Goal: Task Accomplishment & Management: Manage account settings

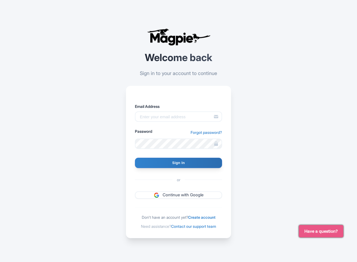
click at [152, 115] on input "Email Address" at bounding box center [178, 117] width 87 height 10
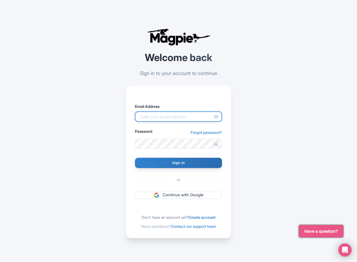
type input "admin@cookinvallarta.com"
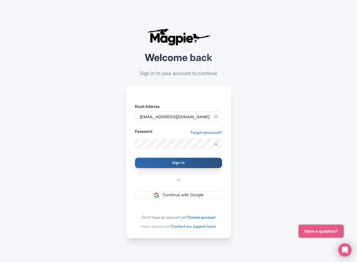
click at [176, 163] on input "Sign In" at bounding box center [178, 163] width 87 height 10
type input "Signing in..."
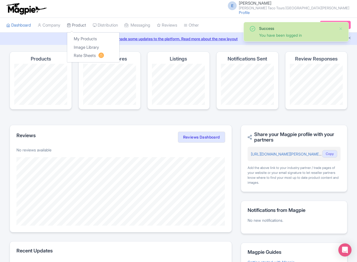
click at [83, 25] on link "Product" at bounding box center [76, 25] width 19 height 15
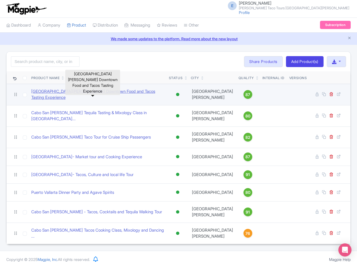
click at [97, 96] on link "[GEOGRAPHIC_DATA][PERSON_NAME] Downtown Food and Tacos Tasting Experience" at bounding box center [97, 95] width 133 height 12
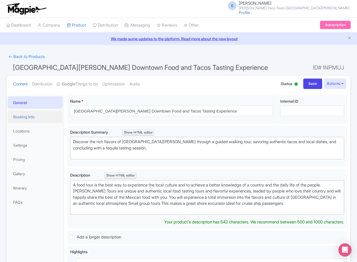
scroll to position [2, 0]
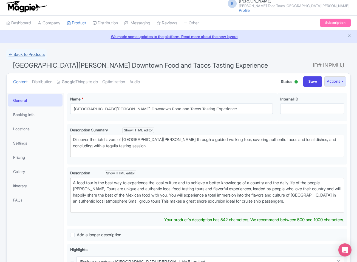
click at [11, 53] on link "← Back to Products" at bounding box center [26, 54] width 41 height 11
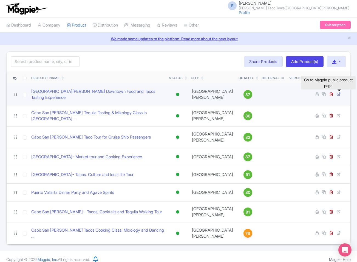
scroll to position [0, 0]
click at [338, 94] on icon at bounding box center [339, 94] width 4 height 4
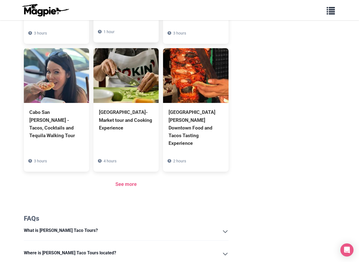
scroll to position [366, 0]
